Goal: Navigation & Orientation: Find specific page/section

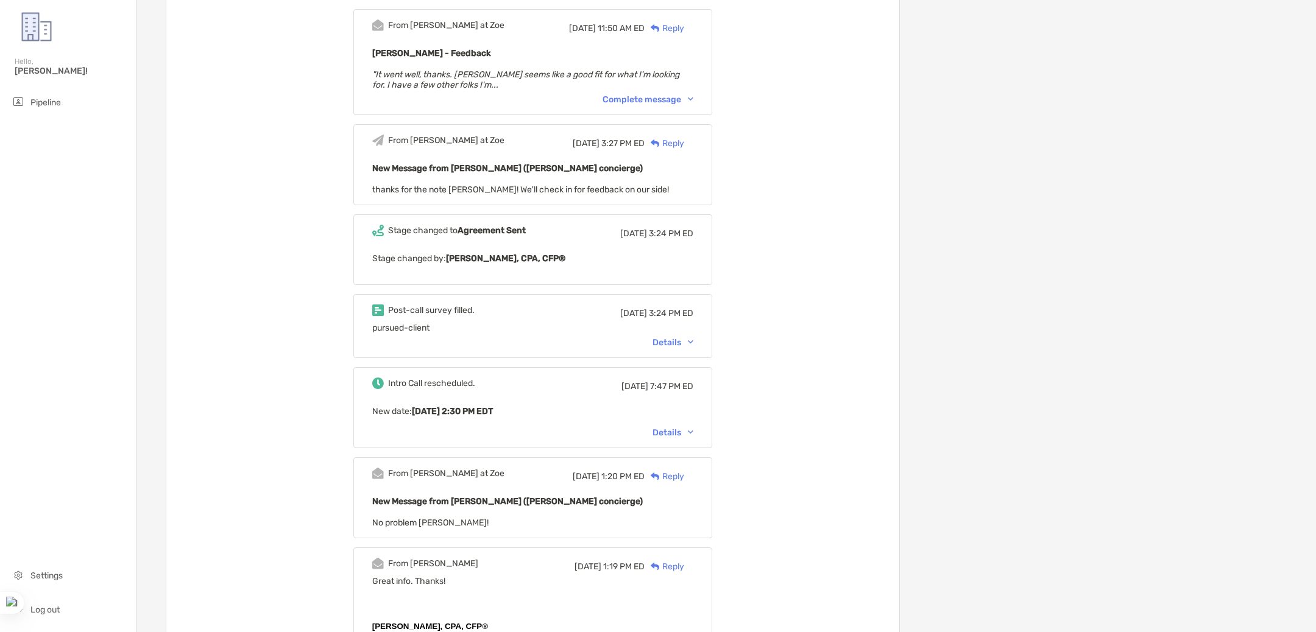
scroll to position [1461, 0]
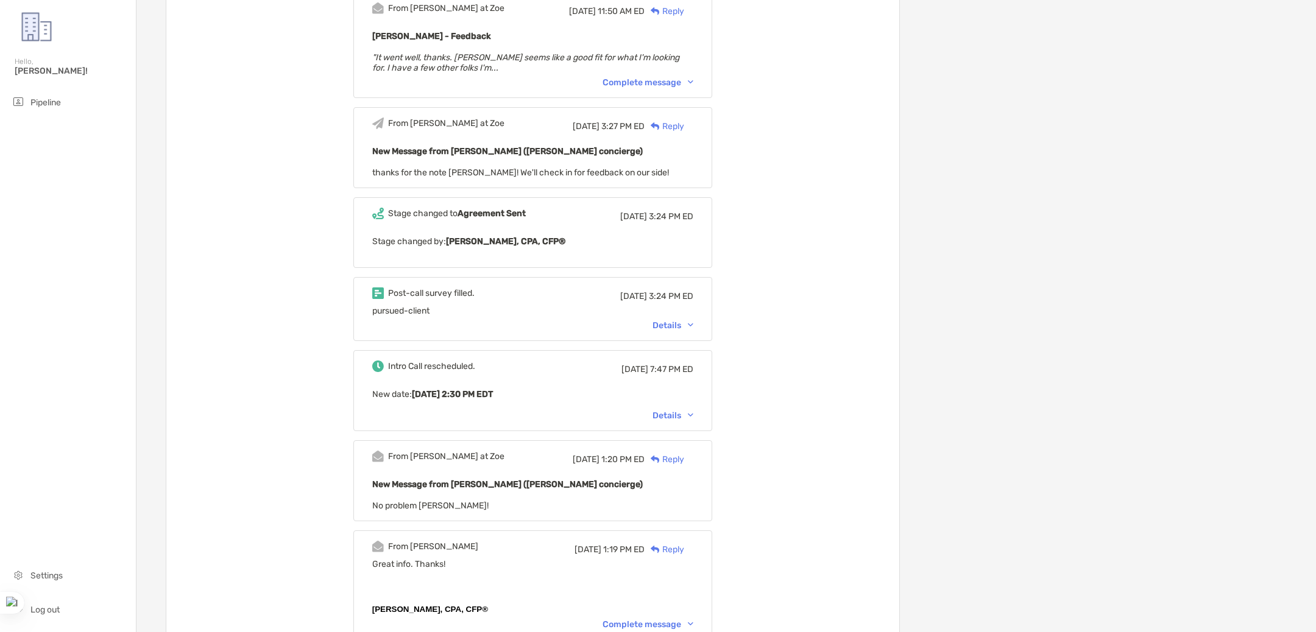
click at [669, 320] on div "Details" at bounding box center [672, 325] width 41 height 10
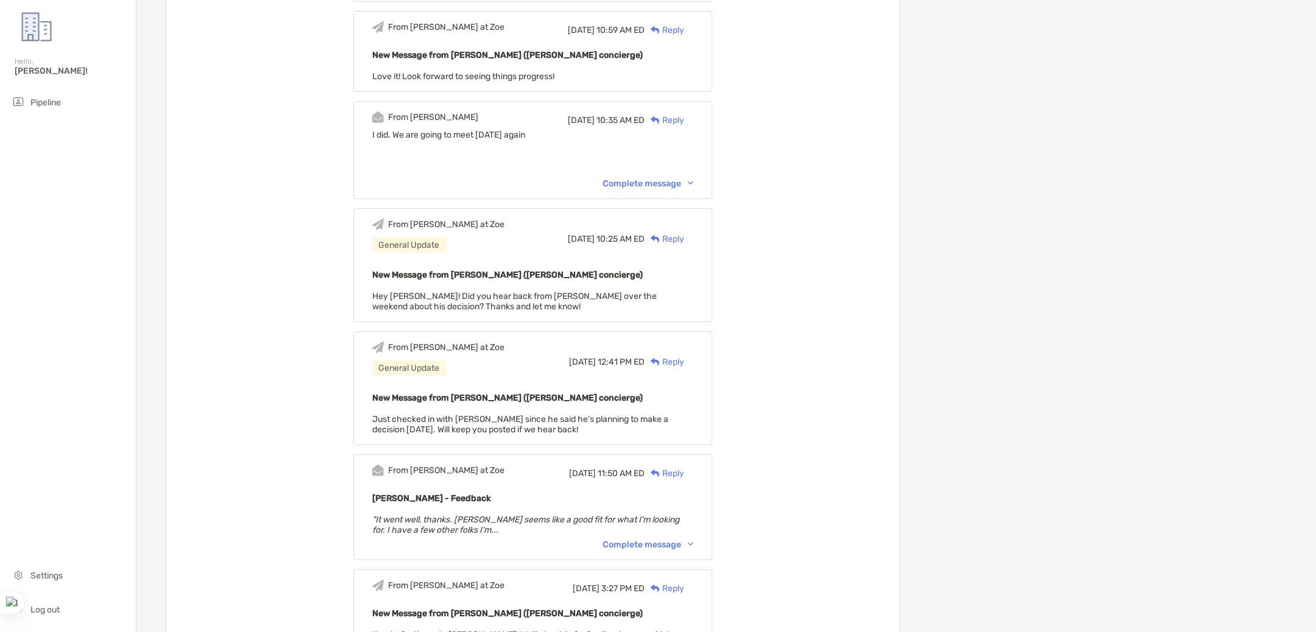
scroll to position [726, 0]
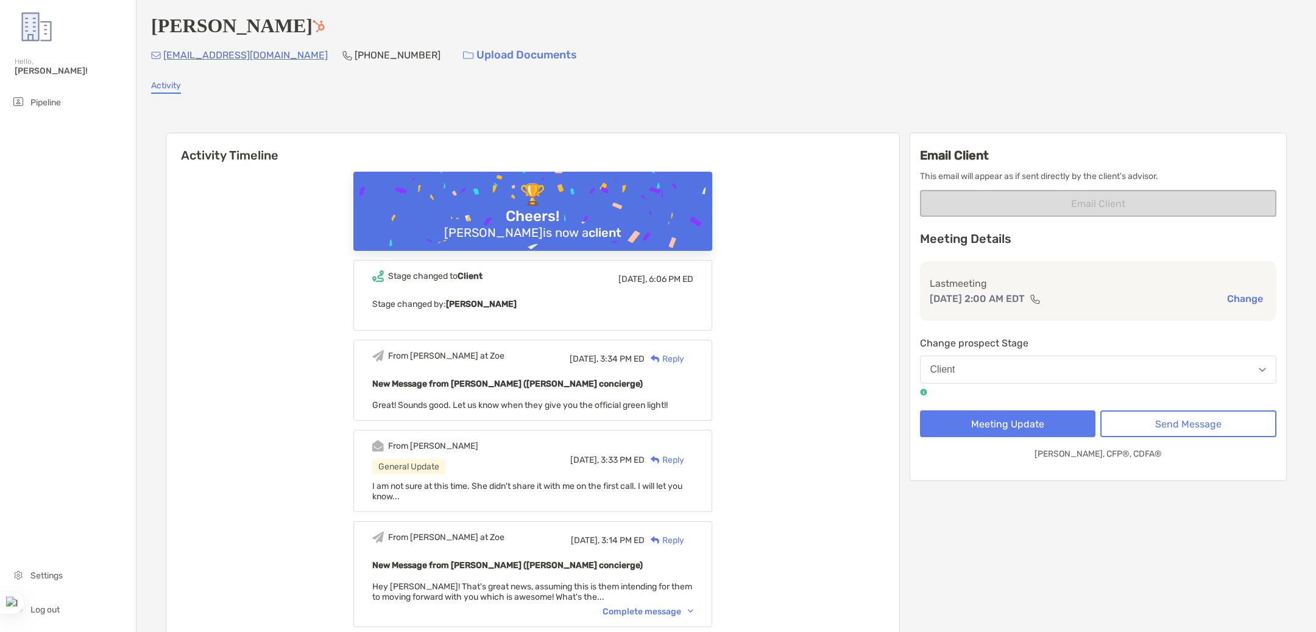
click at [312, 29] on img at bounding box center [318, 26] width 12 height 12
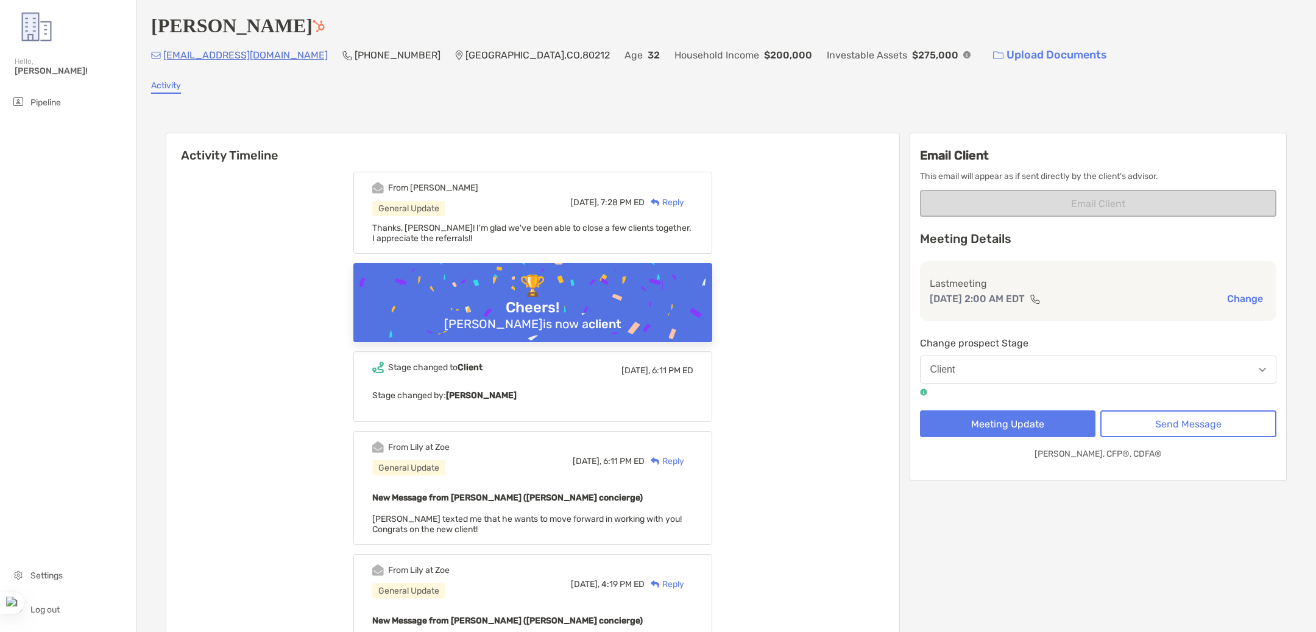
click at [313, 31] on img at bounding box center [318, 26] width 12 height 12
